Goal: Information Seeking & Learning: Check status

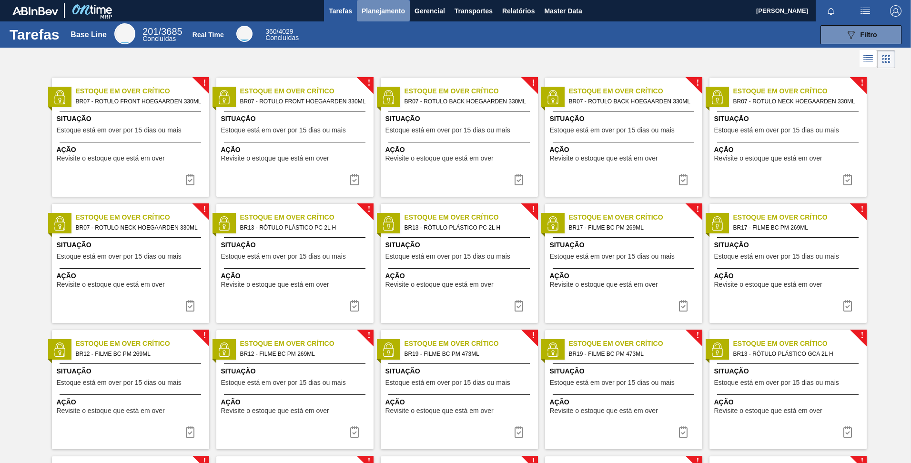
click at [375, 8] on span "Planejamento" at bounding box center [383, 10] width 43 height 11
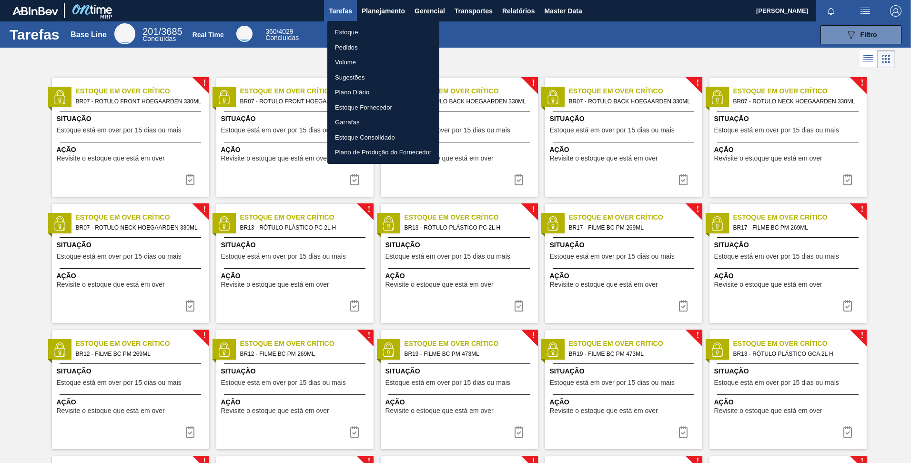
click at [341, 30] on li "Estoque" at bounding box center [383, 32] width 112 height 15
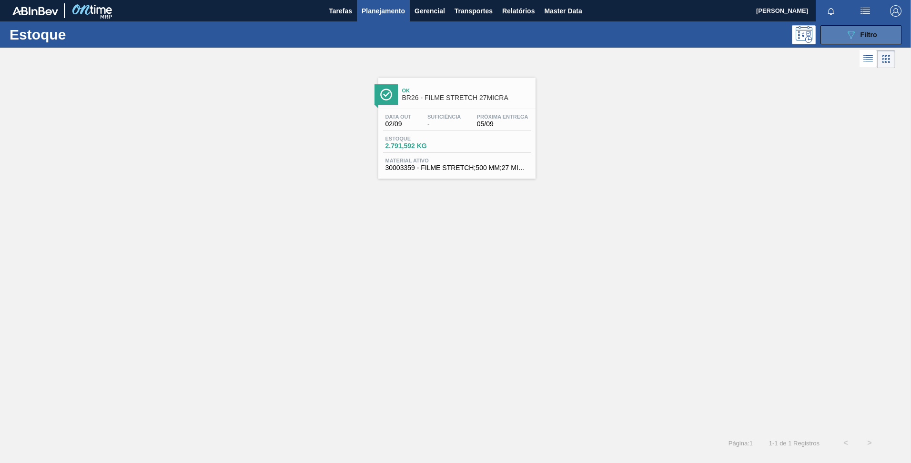
click at [860, 29] on div "089F7B8B-B2A5-4AFE-B5C0-19BA573D28AC Filtro" at bounding box center [861, 34] width 32 height 11
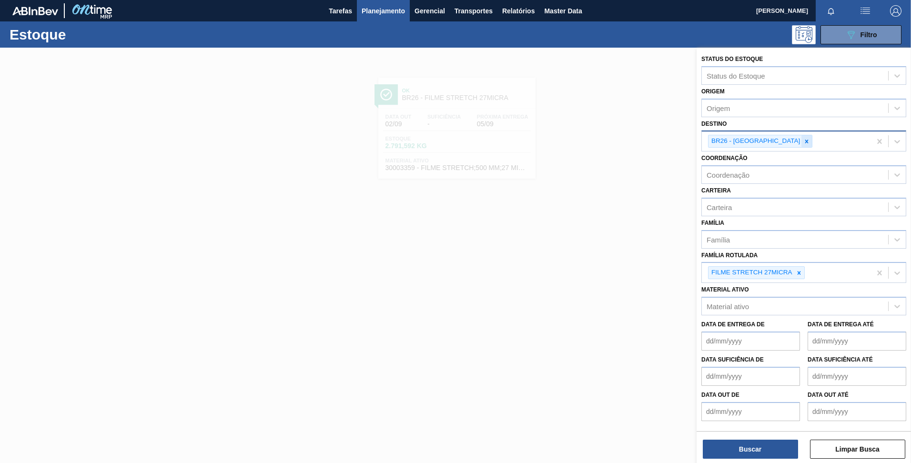
click at [803, 143] on icon at bounding box center [806, 141] width 7 height 7
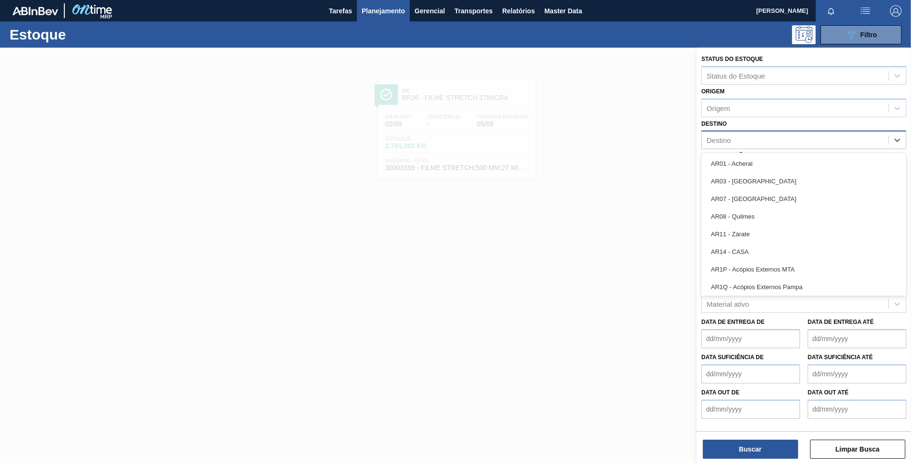
click at [770, 143] on div "Destino" at bounding box center [795, 140] width 186 height 14
type input "br16"
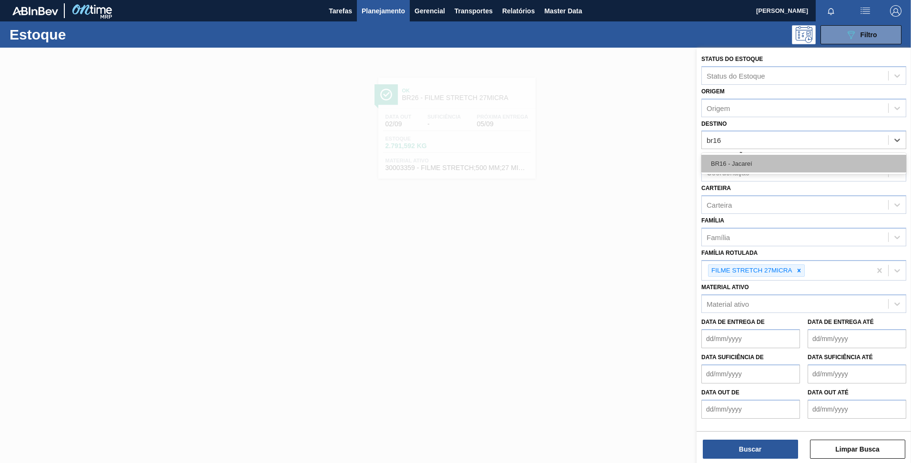
click at [770, 162] on div "BR16 - Jacareí" at bounding box center [803, 164] width 205 height 18
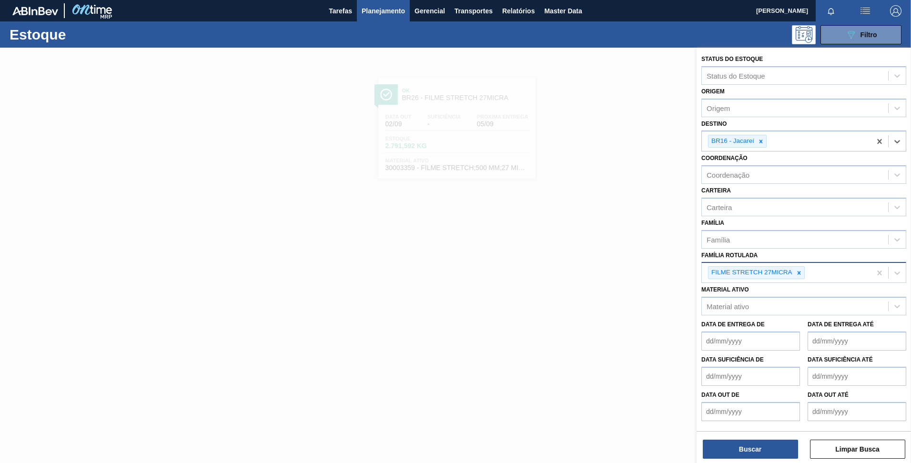
click at [800, 269] on div at bounding box center [799, 273] width 10 height 12
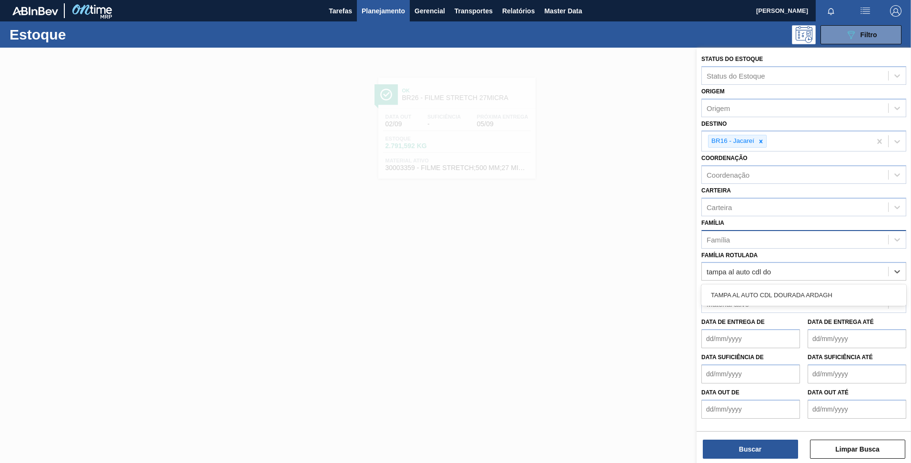
type Rotulada "tampa al auto cdl dou"
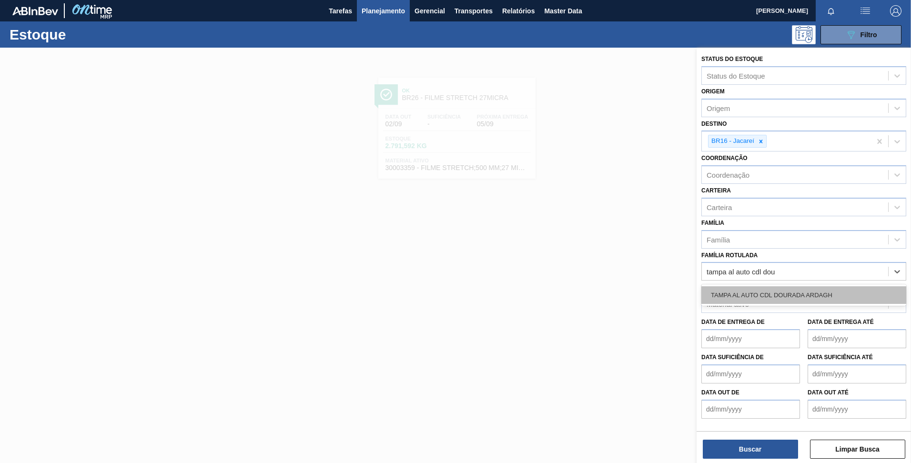
click at [793, 287] on div "TAMPA AL AUTO CDL DOURADA ARDAGH" at bounding box center [803, 295] width 205 height 18
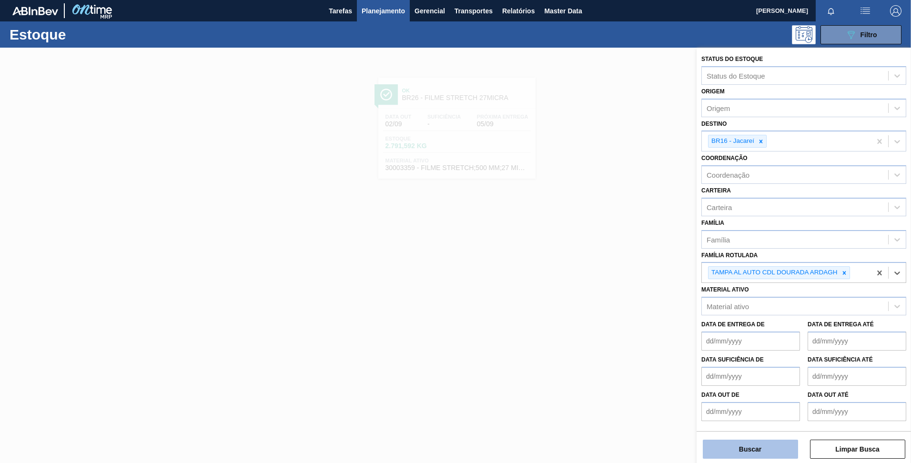
click at [767, 442] on button "Buscar" at bounding box center [750, 449] width 95 height 19
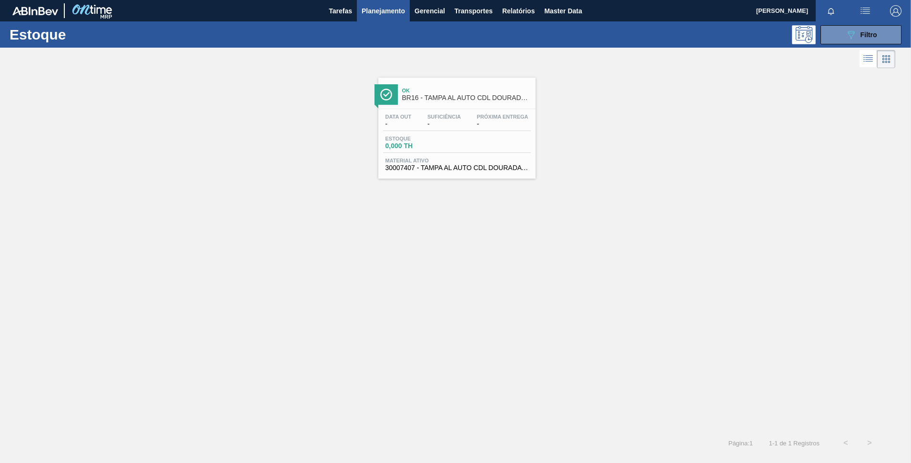
drag, startPoint x: 771, startPoint y: 439, endPoint x: 575, endPoint y: 264, distance: 262.9
click at [587, 313] on div "Ok BR16 - TAMPA AL AUTO CDL DOURADA ARDAGH Data out - Suficiência - Próxima Ent…" at bounding box center [455, 251] width 911 height 361
click at [473, 100] on span "BR16 - TAMPA AL AUTO CDL DOURADA ARDAGH" at bounding box center [466, 97] width 129 height 7
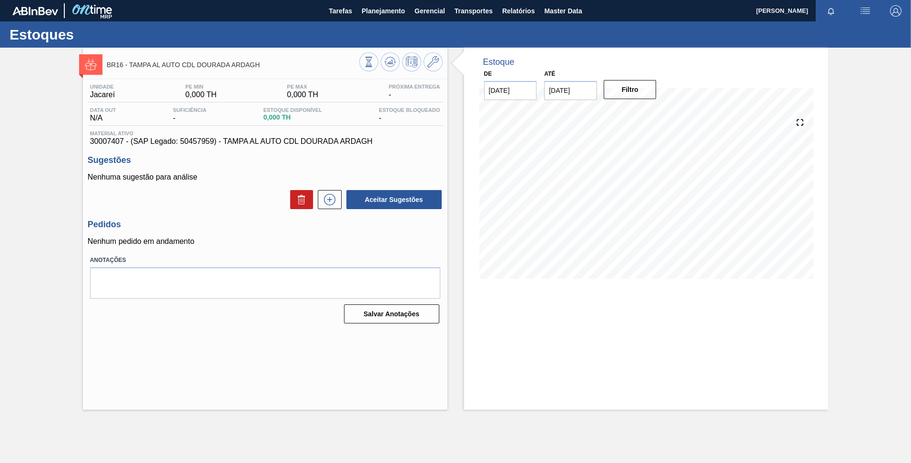
click at [849, 89] on div "BR16 - TAMPA AL AUTO CDL DOURADA ARDAGH Unidade Jacareí PE MIN 0,000 TH PE MAX …" at bounding box center [455, 229] width 911 height 362
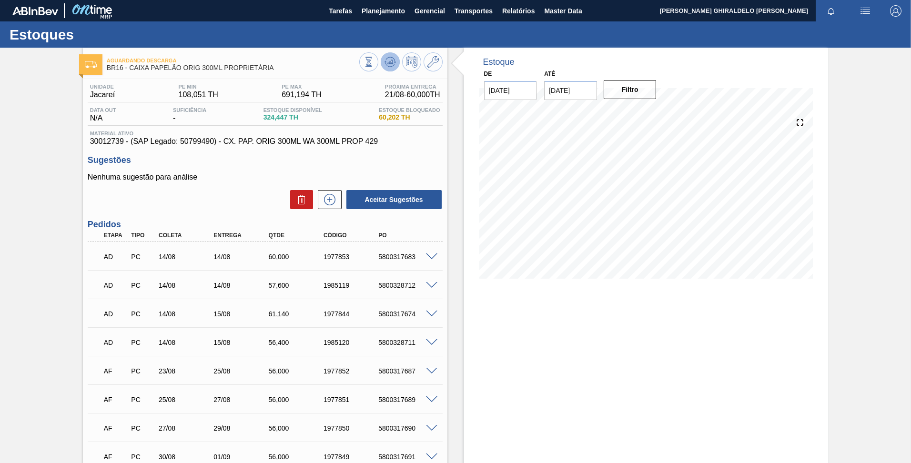
click at [374, 61] on icon at bounding box center [369, 62] width 10 height 10
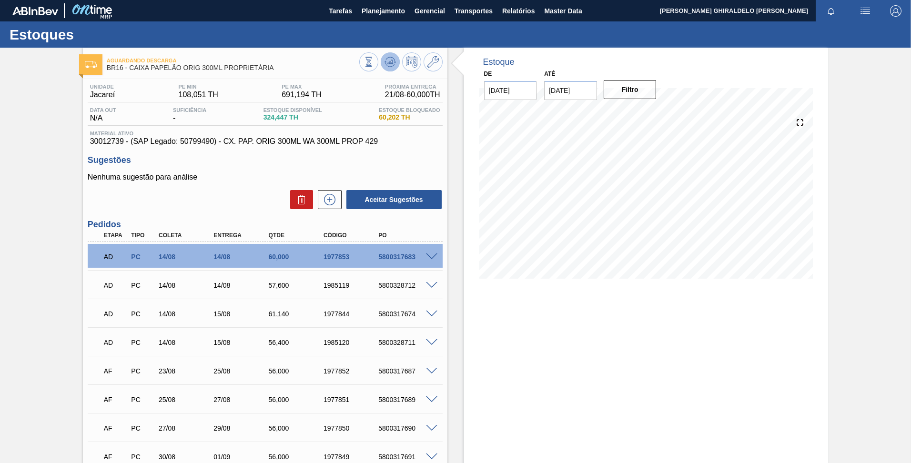
click at [374, 67] on icon at bounding box center [369, 62] width 10 height 10
